Goal: Information Seeking & Learning: Check status

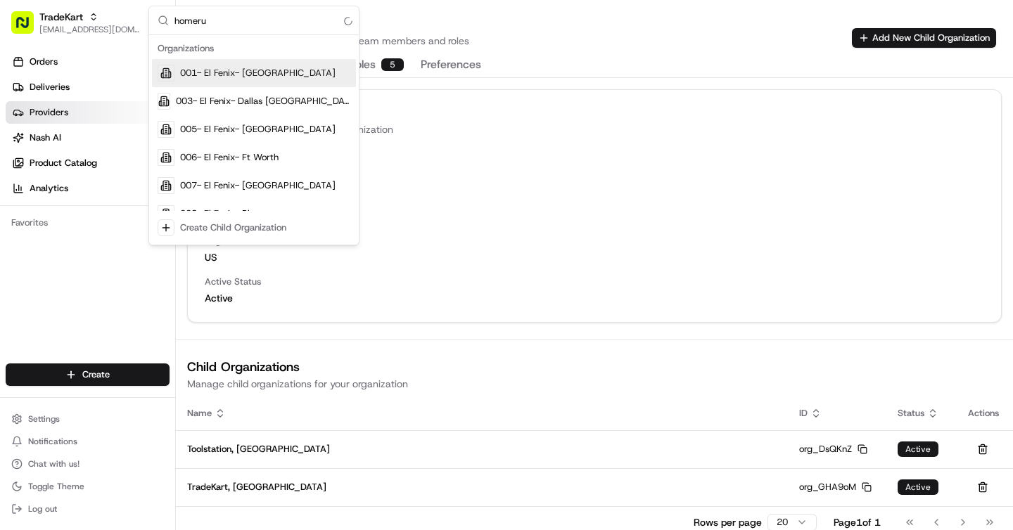
type input "homerun"
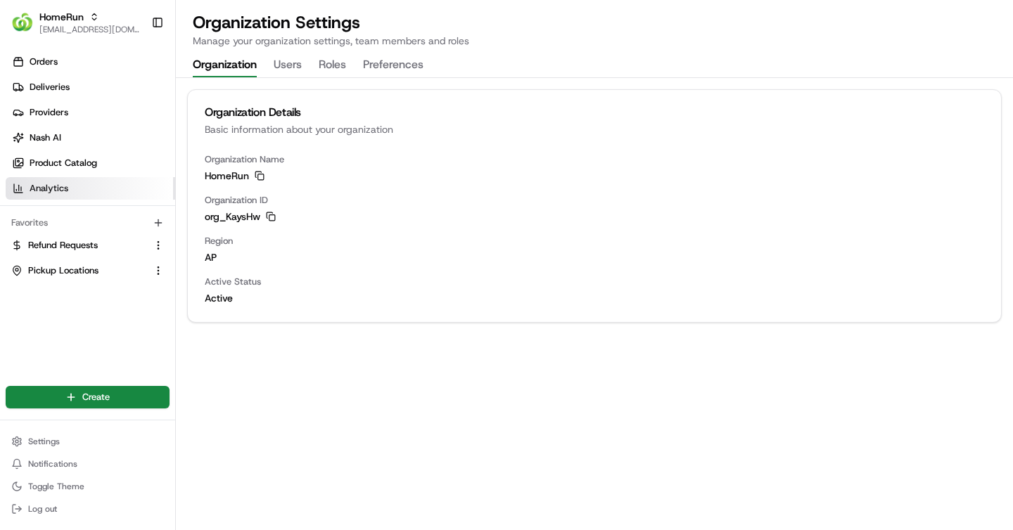
click at [68, 193] on span "Analytics" at bounding box center [49, 188] width 39 height 13
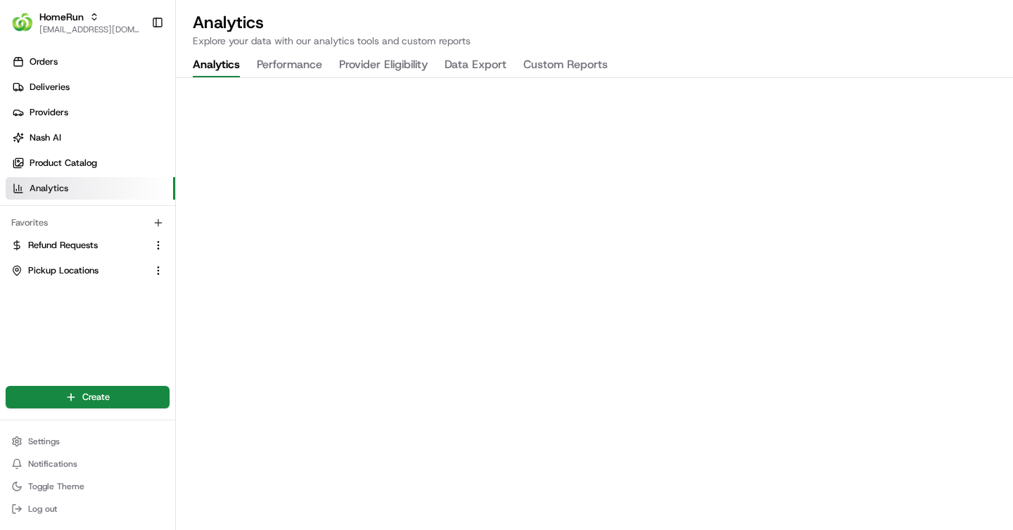
click at [374, 65] on button "Provider Eligibility" at bounding box center [383, 65] width 89 height 24
